Goal: Download file/media

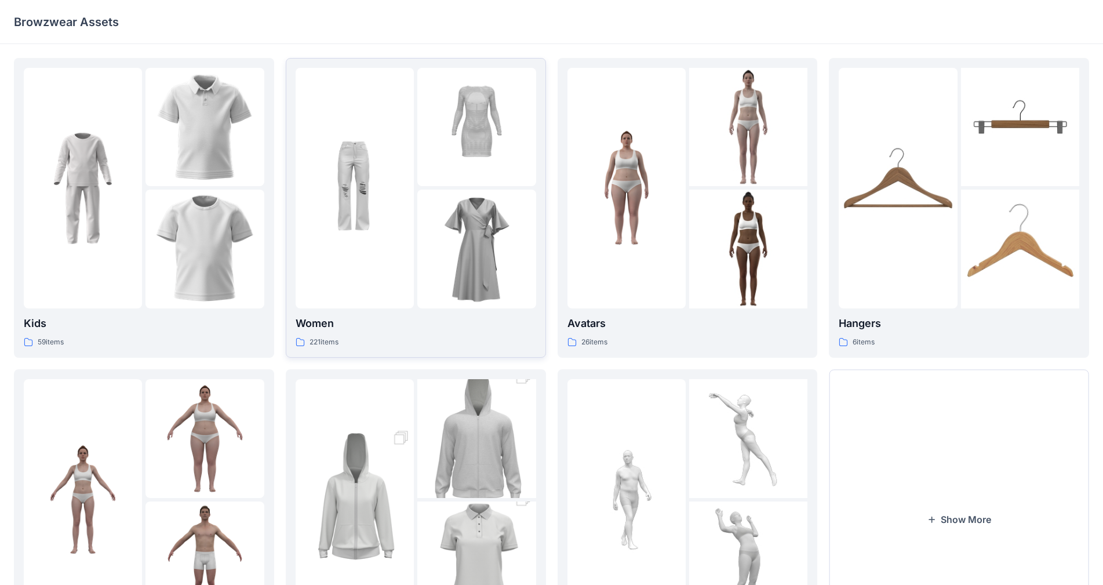
click at [420, 193] on img at bounding box center [476, 249] width 118 height 118
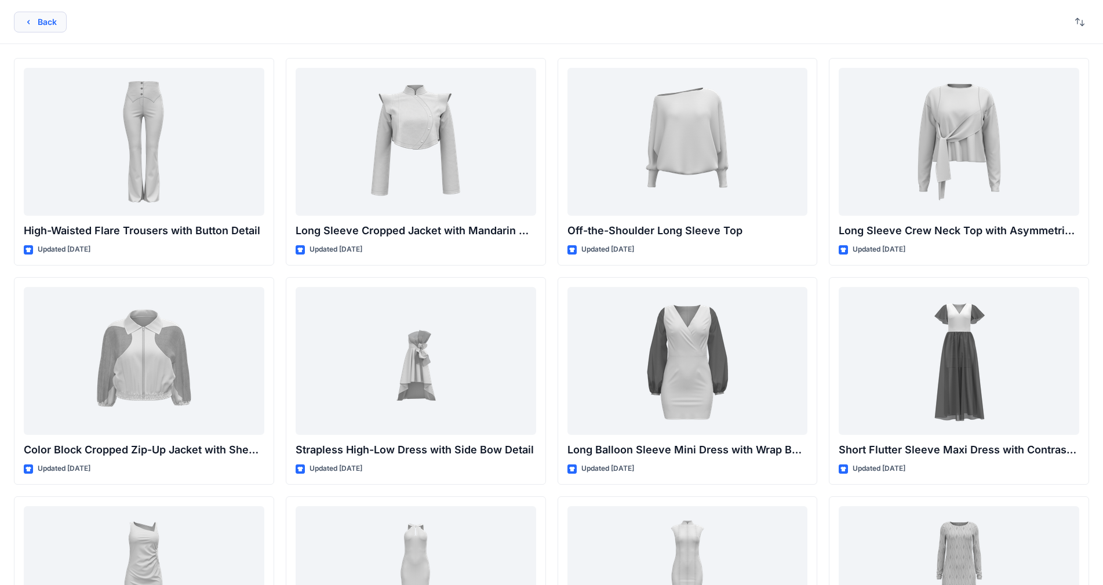
click at [37, 22] on button "Back" at bounding box center [40, 22] width 53 height 21
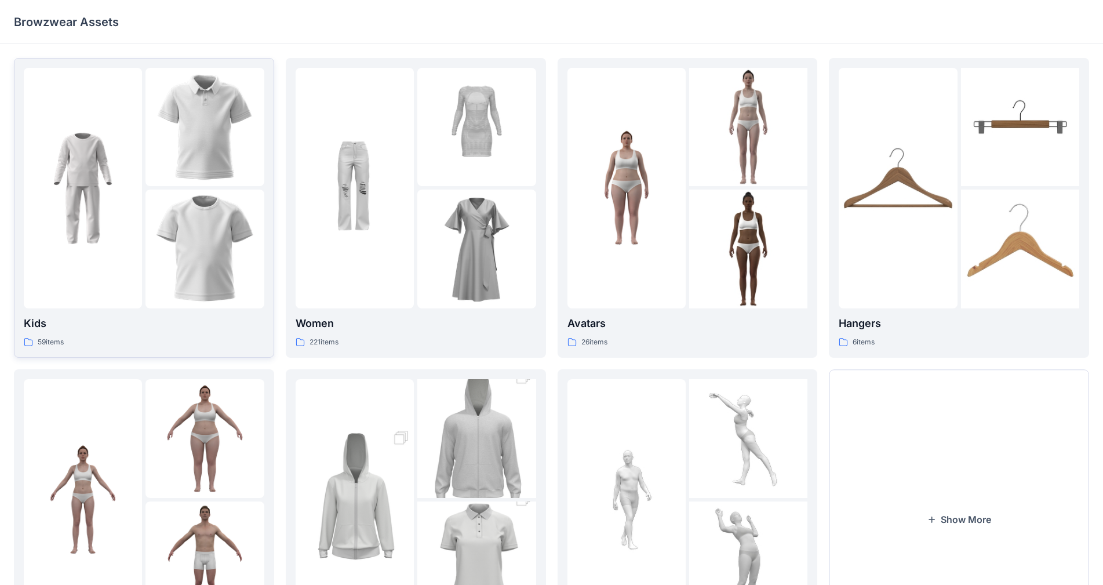
click at [173, 239] on img at bounding box center [204, 249] width 118 height 118
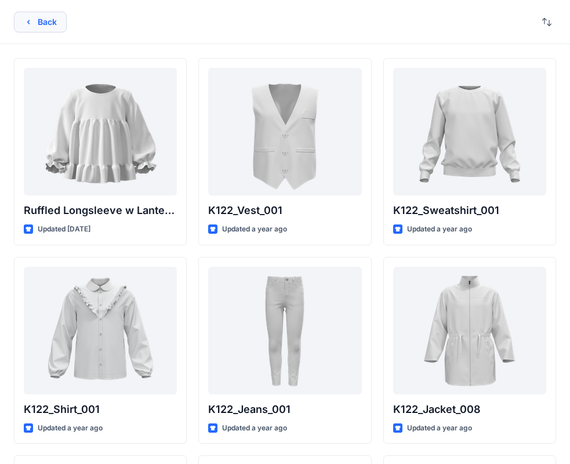
click at [48, 16] on button "Back" at bounding box center [40, 22] width 53 height 21
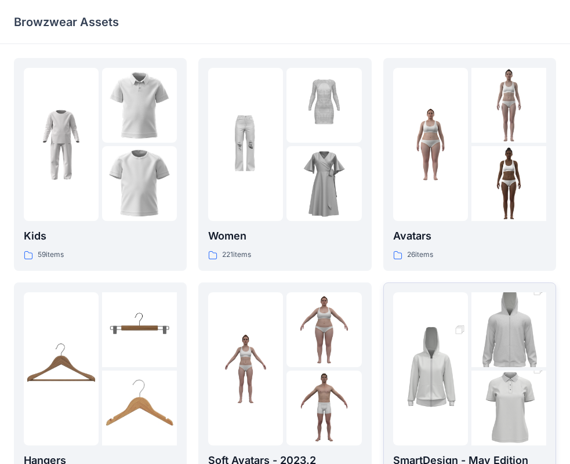
click at [458, 381] on img at bounding box center [430, 368] width 75 height 112
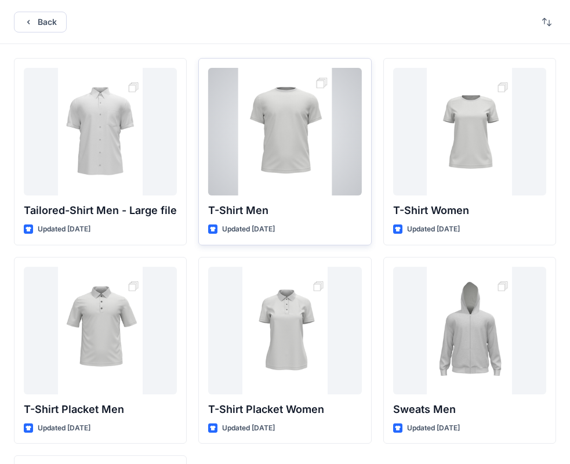
click at [315, 150] on div at bounding box center [284, 131] width 153 height 127
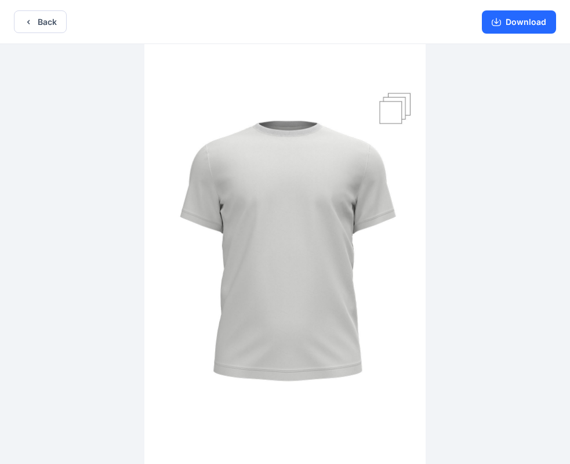
click at [402, 108] on img at bounding box center [284, 255] width 281 height 422
click at [392, 113] on img at bounding box center [284, 255] width 281 height 422
click at [405, 105] on img at bounding box center [284, 255] width 281 height 422
drag, startPoint x: 404, startPoint y: 94, endPoint x: 384, endPoint y: 112, distance: 27.5
click at [383, 113] on img at bounding box center [284, 255] width 281 height 422
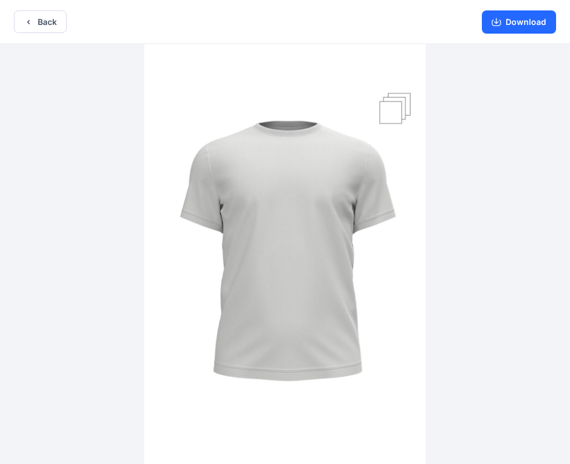
drag, startPoint x: 372, startPoint y: 140, endPoint x: 410, endPoint y: 277, distance: 142.4
click at [407, 273] on img at bounding box center [284, 255] width 281 height 422
drag, startPoint x: 456, startPoint y: 312, endPoint x: 228, endPoint y: 352, distance: 231.8
click at [228, 352] on div at bounding box center [285, 255] width 570 height 422
drag, startPoint x: 514, startPoint y: 232, endPoint x: 344, endPoint y: 304, distance: 184.9
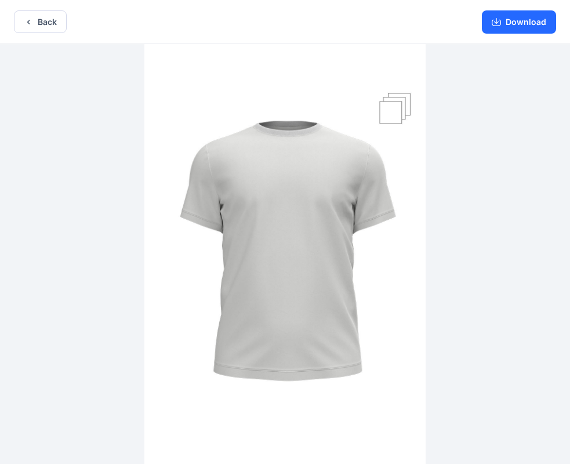
click at [351, 307] on div at bounding box center [285, 255] width 570 height 422
click at [393, 104] on img at bounding box center [284, 255] width 281 height 422
click at [395, 104] on img at bounding box center [284, 255] width 281 height 422
drag, startPoint x: 306, startPoint y: 135, endPoint x: 396, endPoint y: 110, distance: 93.4
click at [307, 136] on img at bounding box center [284, 255] width 281 height 422
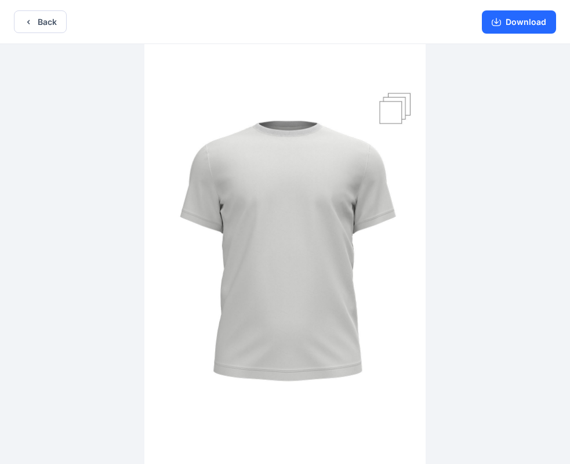
click at [409, 100] on img at bounding box center [284, 255] width 281 height 422
click at [408, 100] on img at bounding box center [284, 255] width 281 height 422
click at [26, 25] on icon "button" at bounding box center [28, 21] width 9 height 9
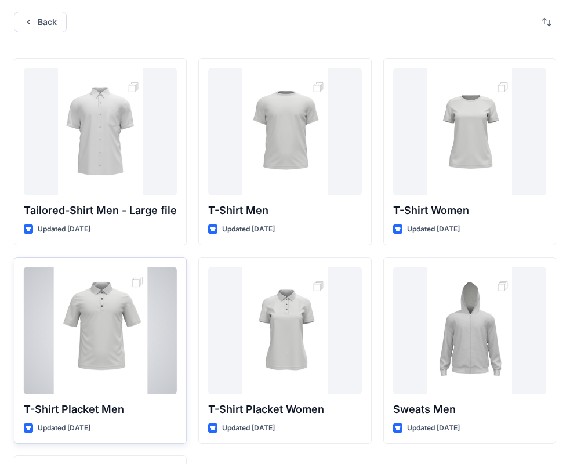
click at [141, 280] on div at bounding box center [100, 330] width 153 height 127
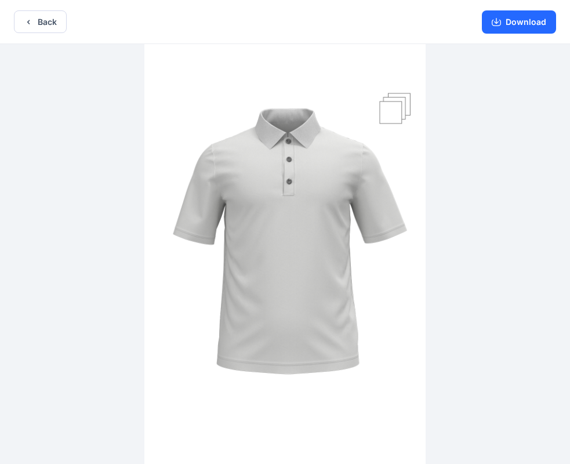
click at [393, 119] on img at bounding box center [284, 255] width 281 height 422
click at [394, 118] on img at bounding box center [284, 255] width 281 height 422
click at [48, 24] on button "Back" at bounding box center [40, 21] width 53 height 23
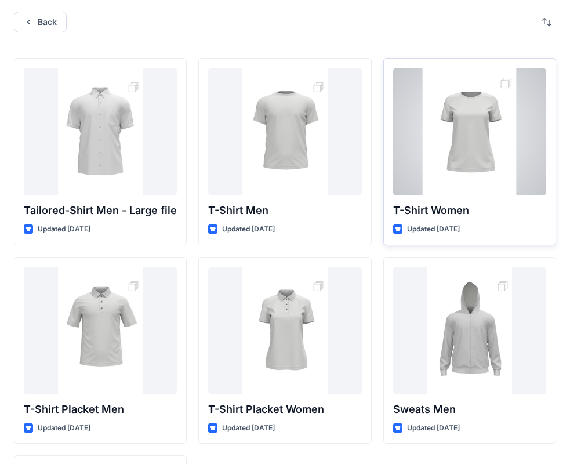
click at [505, 83] on div at bounding box center [469, 131] width 153 height 127
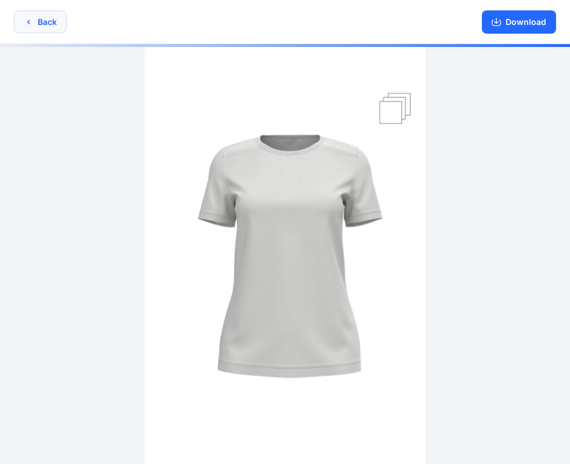
click at [54, 22] on button "Back" at bounding box center [40, 21] width 53 height 23
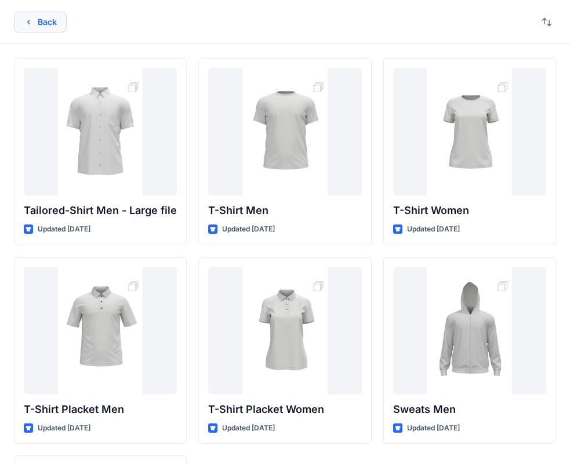
click at [42, 25] on button "Back" at bounding box center [40, 22] width 53 height 21
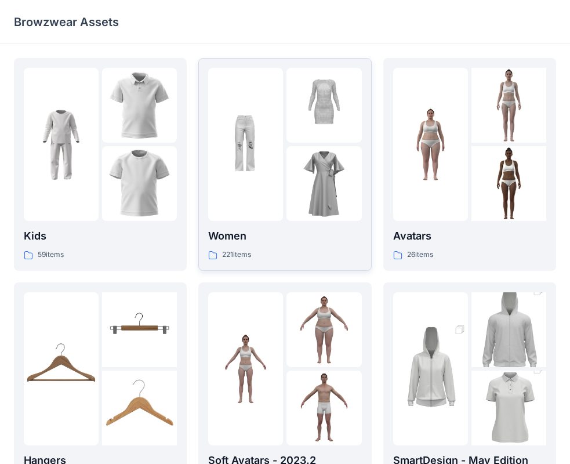
click at [294, 162] on img at bounding box center [323, 183] width 75 height 75
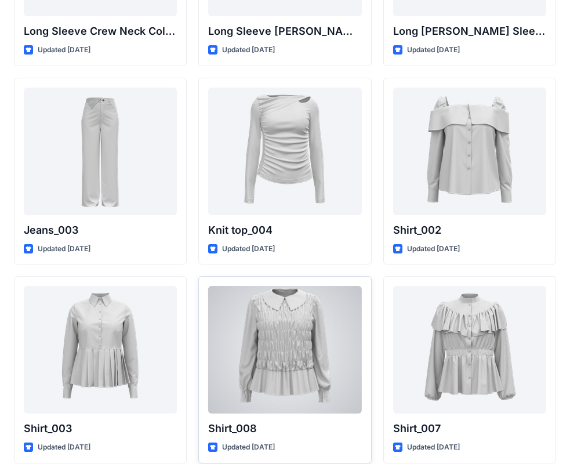
scroll to position [4866, 0]
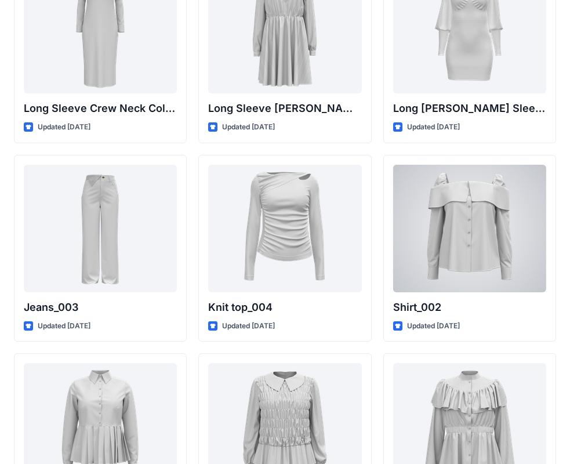
click at [496, 207] on div at bounding box center [469, 228] width 153 height 127
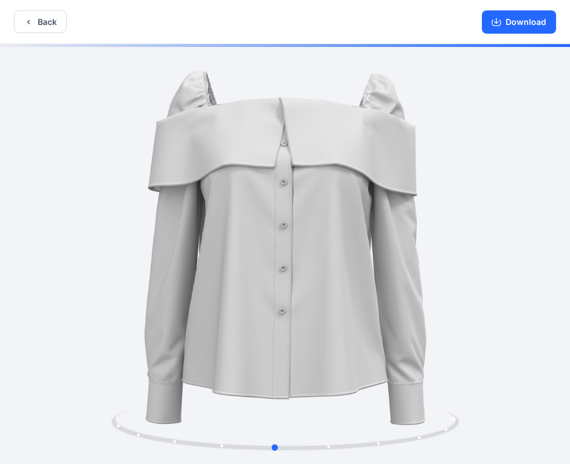
drag, startPoint x: 475, startPoint y: 256, endPoint x: 464, endPoint y: 256, distance: 10.4
click at [464, 256] on div at bounding box center [285, 255] width 570 height 422
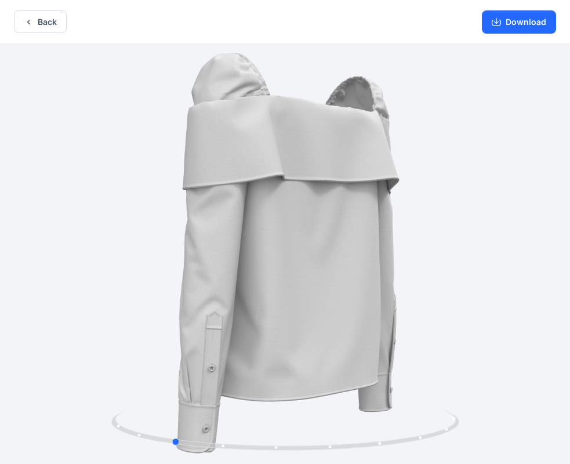
drag, startPoint x: 384, startPoint y: 249, endPoint x: 93, endPoint y: 106, distance: 324.2
click at [270, 257] on div at bounding box center [285, 255] width 570 height 422
click at [34, 25] on button "Back" at bounding box center [40, 21] width 53 height 23
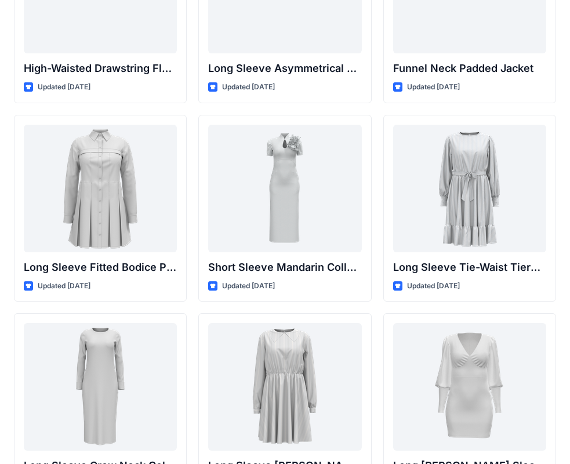
scroll to position [4578, 0]
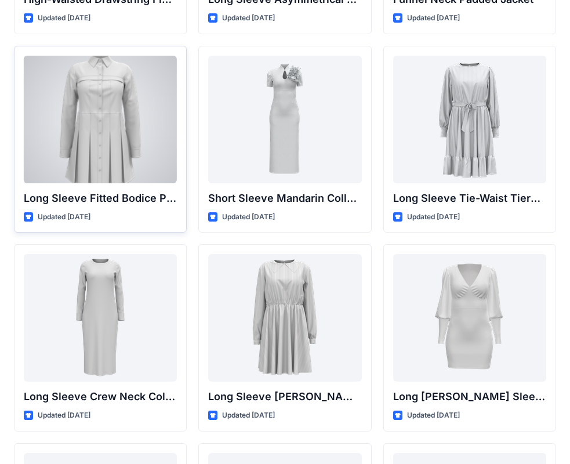
click at [88, 129] on div at bounding box center [100, 119] width 153 height 127
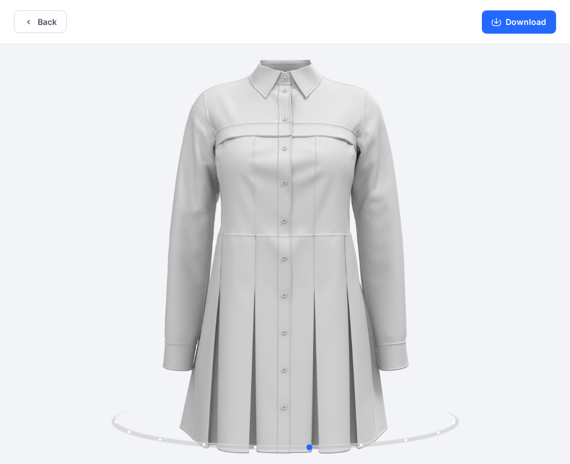
drag, startPoint x: 515, startPoint y: 345, endPoint x: 192, endPoint y: 359, distance: 322.5
click at [192, 359] on div at bounding box center [285, 255] width 570 height 422
click at [527, 23] on button "Download" at bounding box center [519, 21] width 74 height 23
